Goal: Task Accomplishment & Management: Manage account settings

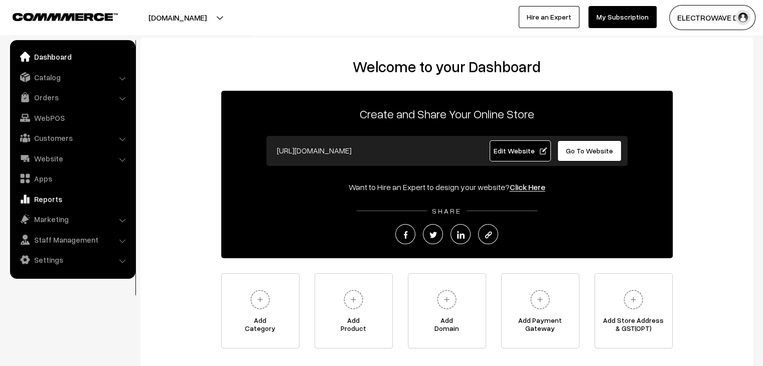
click at [60, 198] on link "Reports" at bounding box center [72, 199] width 119 height 18
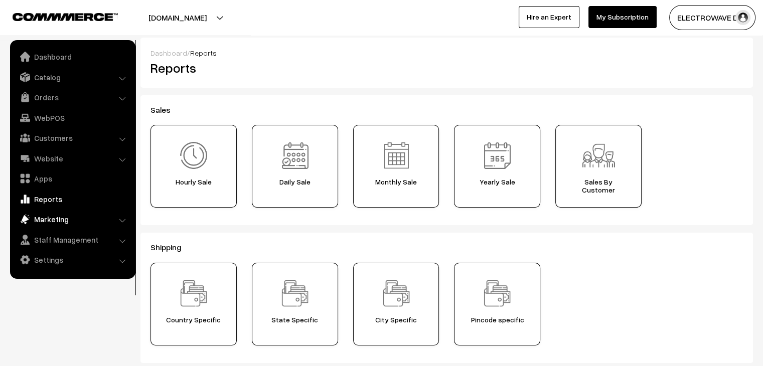
click at [56, 223] on link "Marketing" at bounding box center [72, 219] width 119 height 18
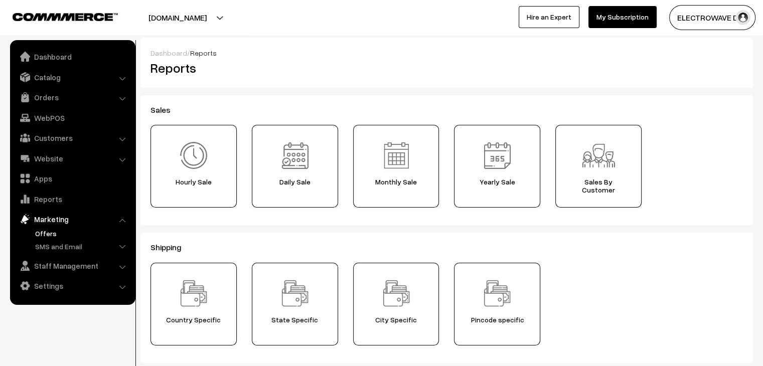
click at [45, 231] on link "Offers" at bounding box center [82, 233] width 99 height 11
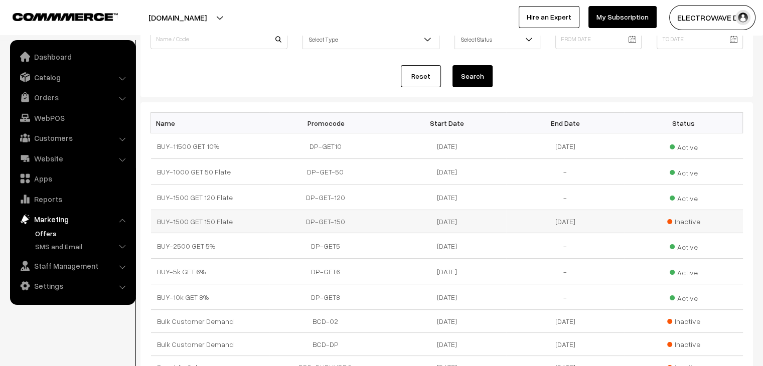
scroll to position [100, 0]
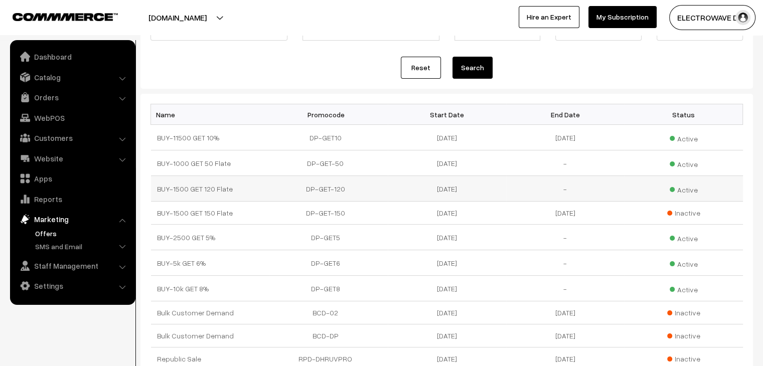
click at [686, 191] on span "Active" at bounding box center [683, 188] width 28 height 13
